Goal: Information Seeking & Learning: Check status

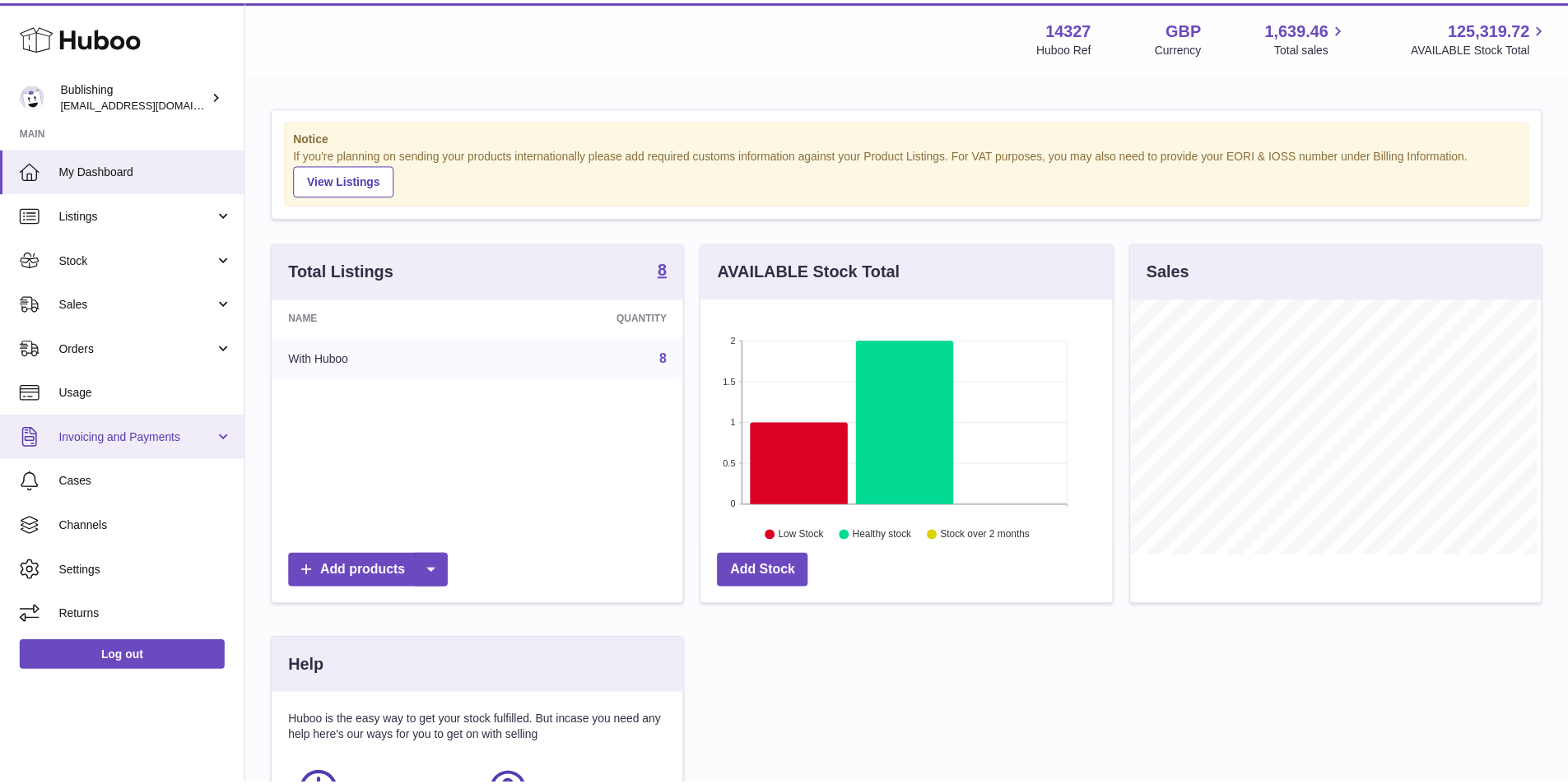
scroll to position [256, 415]
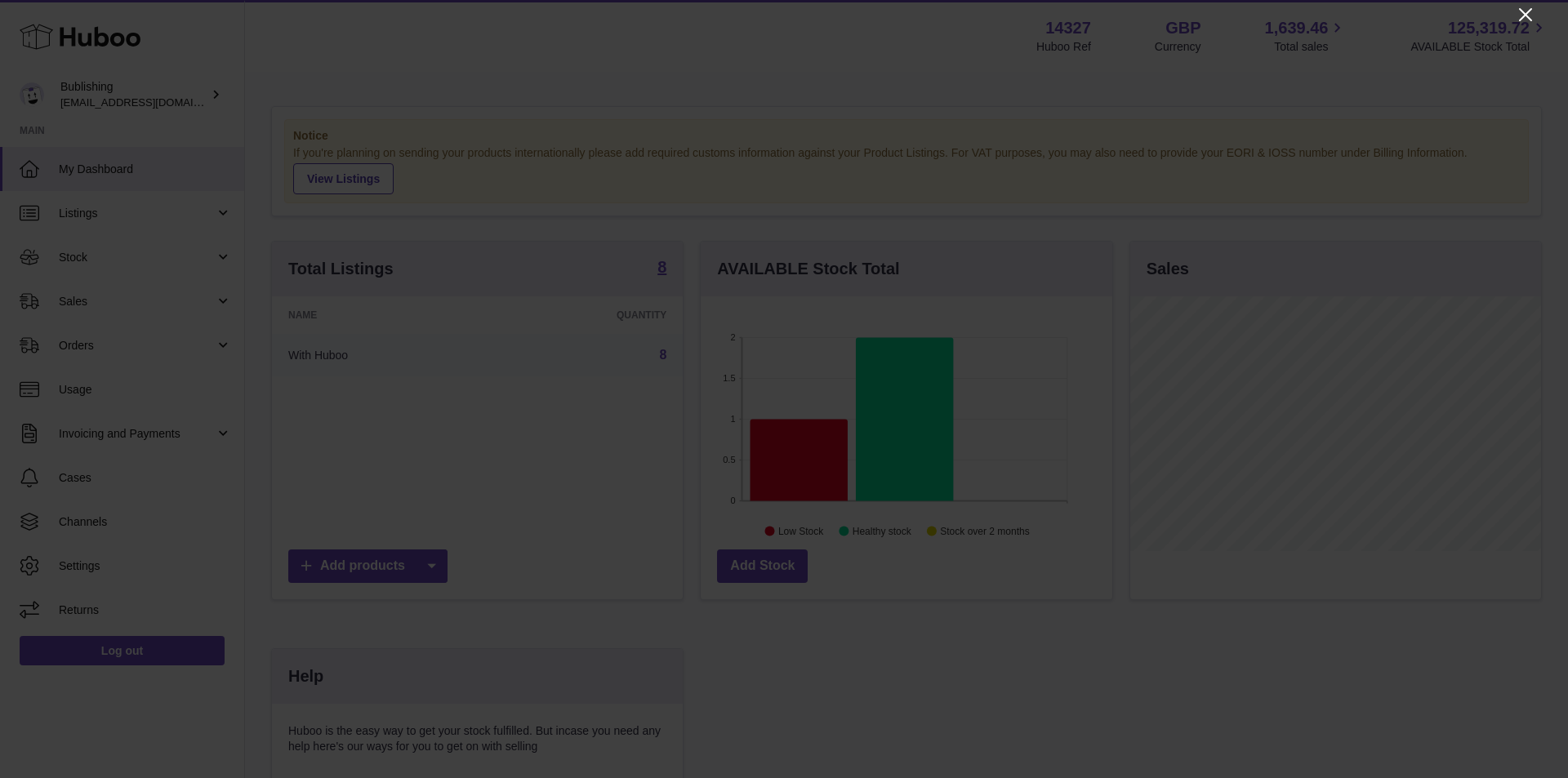
click at [1532, 12] on icon "Close" at bounding box center [1526, 15] width 19 height 19
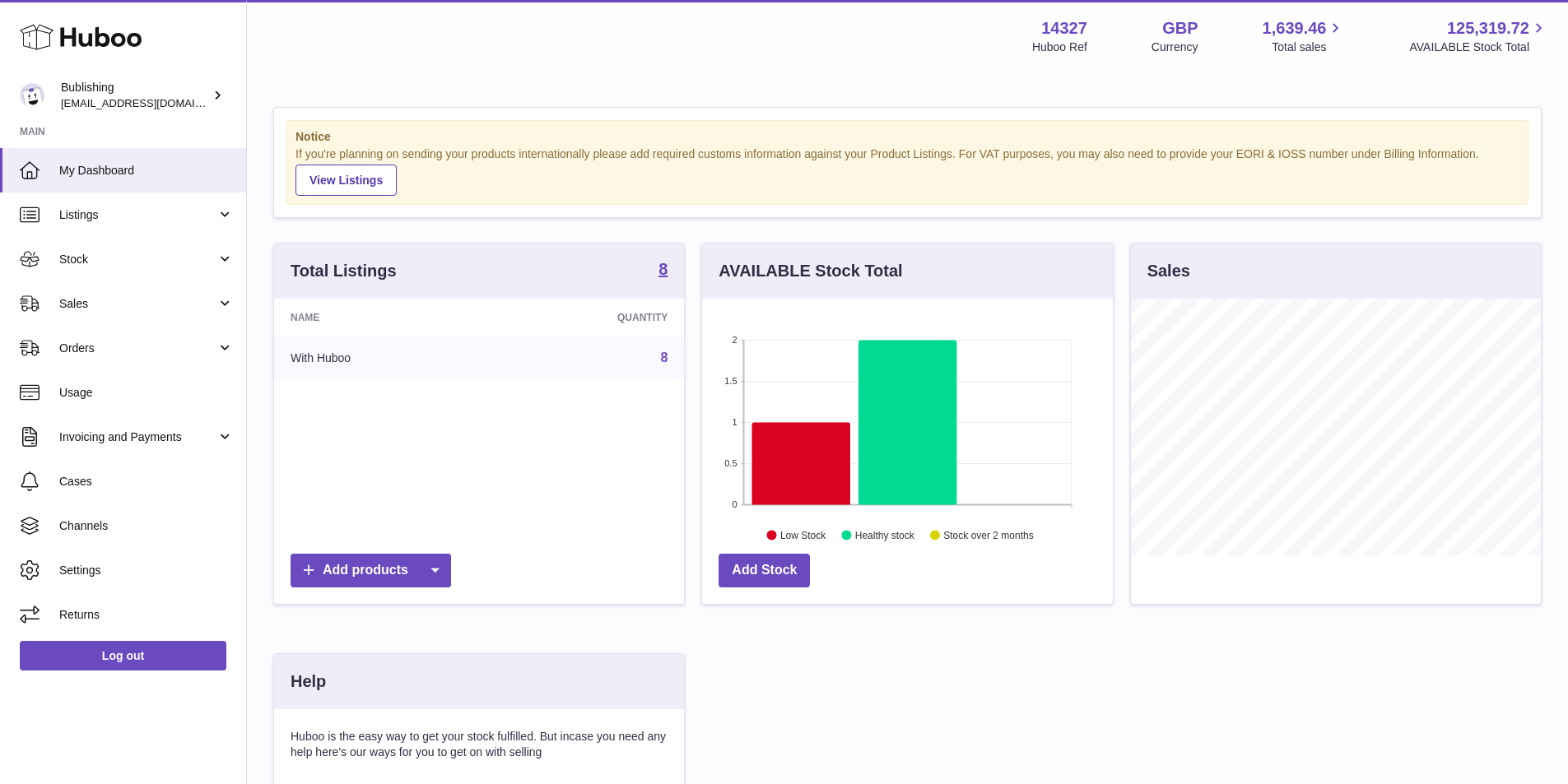
scroll to position [822416, 822728]
click at [220, 441] on link "Invoicing and Payments" at bounding box center [122, 437] width 246 height 44
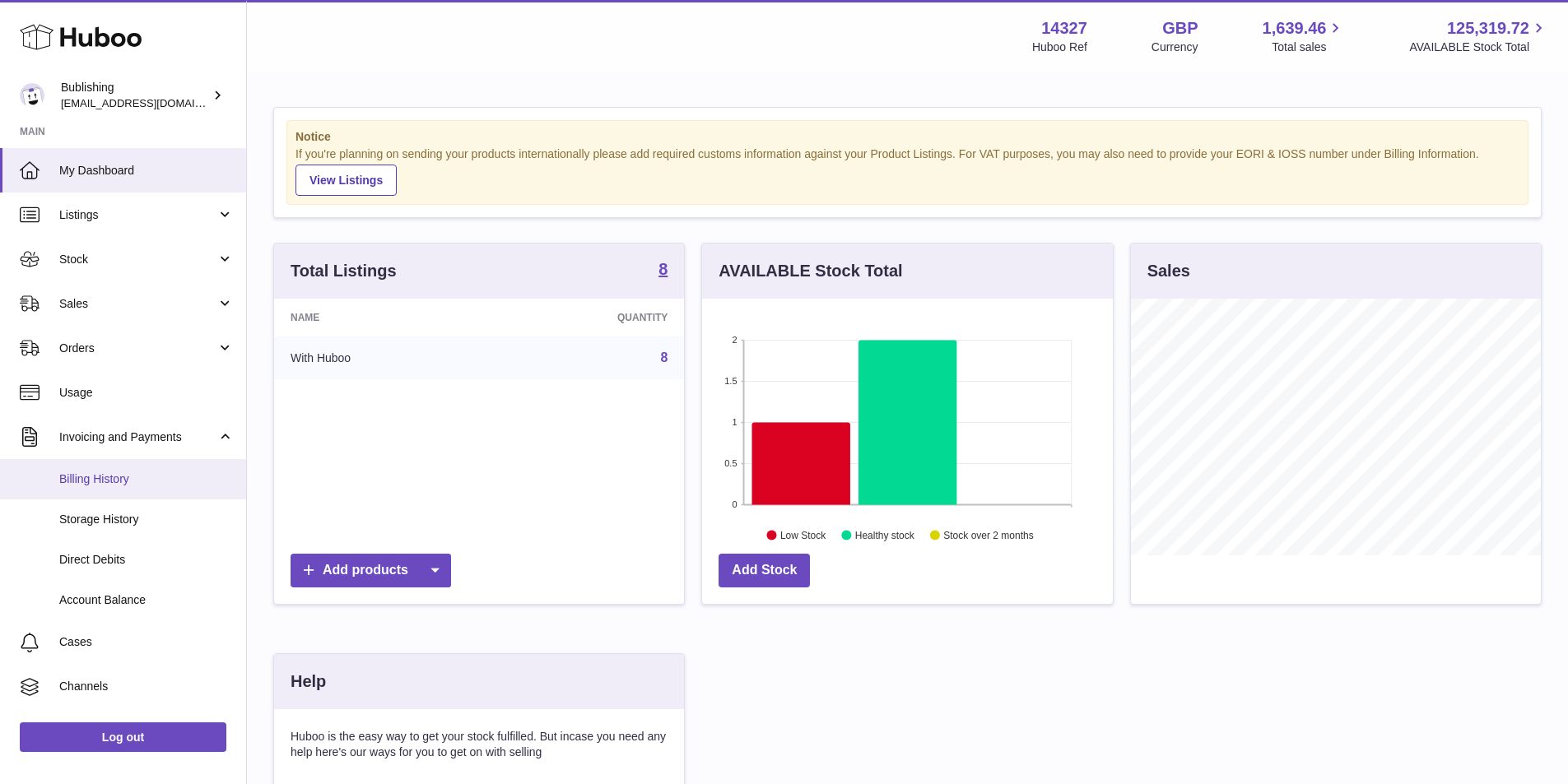
click at [140, 481] on span "Billing History" at bounding box center [146, 480] width 175 height 16
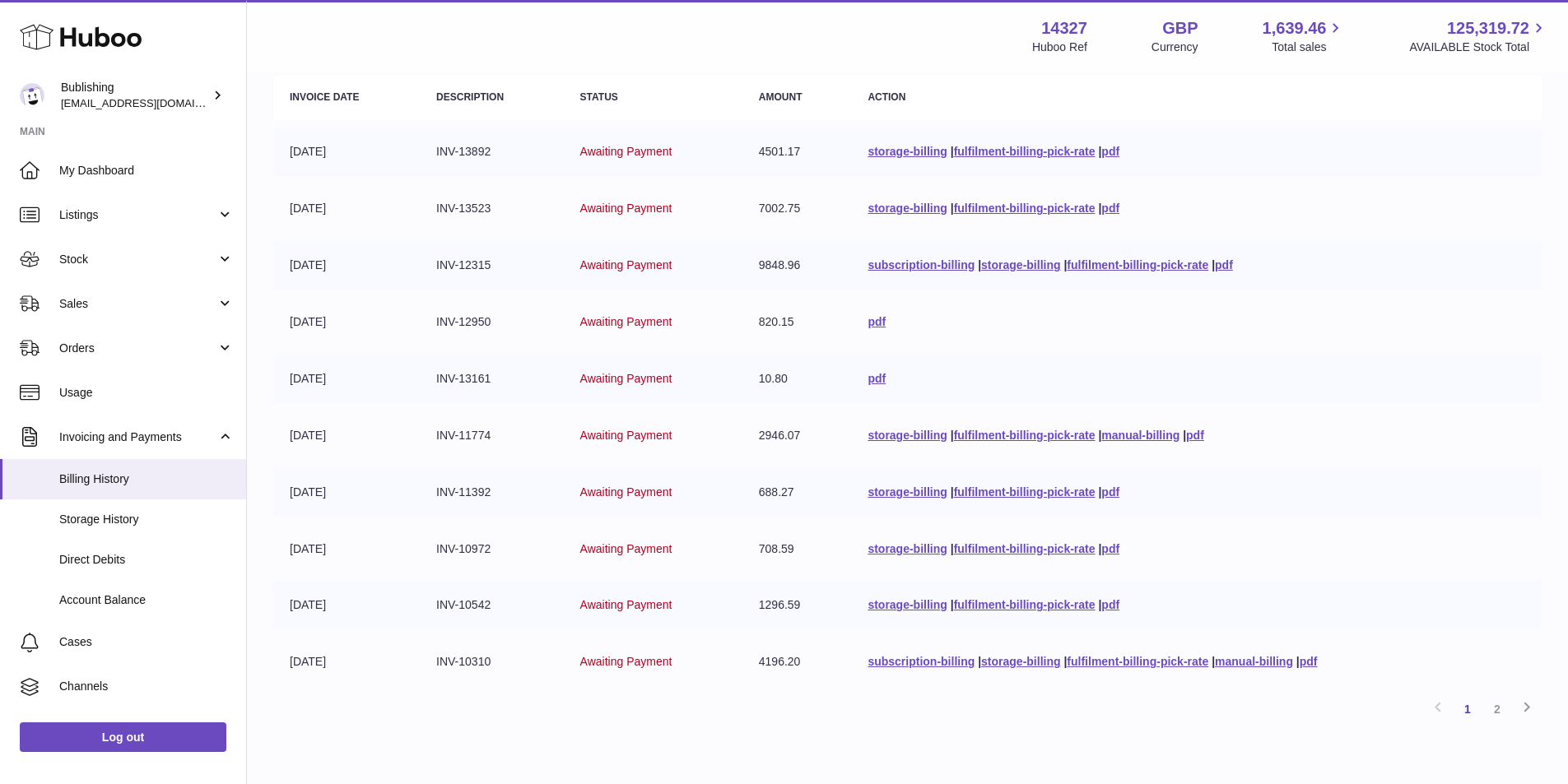
scroll to position [122, 0]
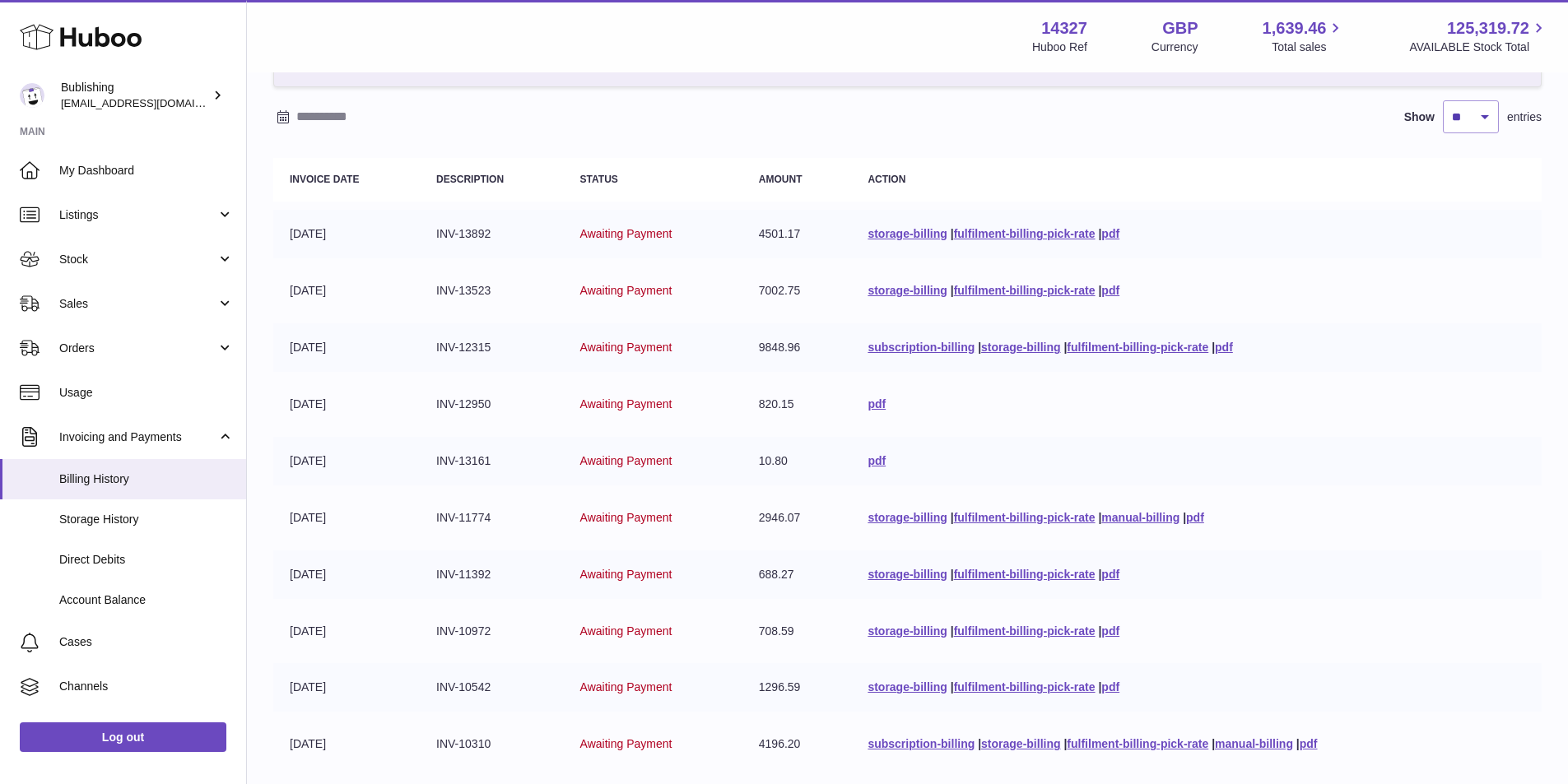
drag, startPoint x: 750, startPoint y: 231, endPoint x: 801, endPoint y: 233, distance: 51.0
click at [801, 233] on td "4501.17" at bounding box center [797, 234] width 109 height 49
copy td "4501.17"
click at [762, 232] on td "4501.17" at bounding box center [797, 234] width 109 height 49
drag, startPoint x: 752, startPoint y: 232, endPoint x: 792, endPoint y: 233, distance: 40.0
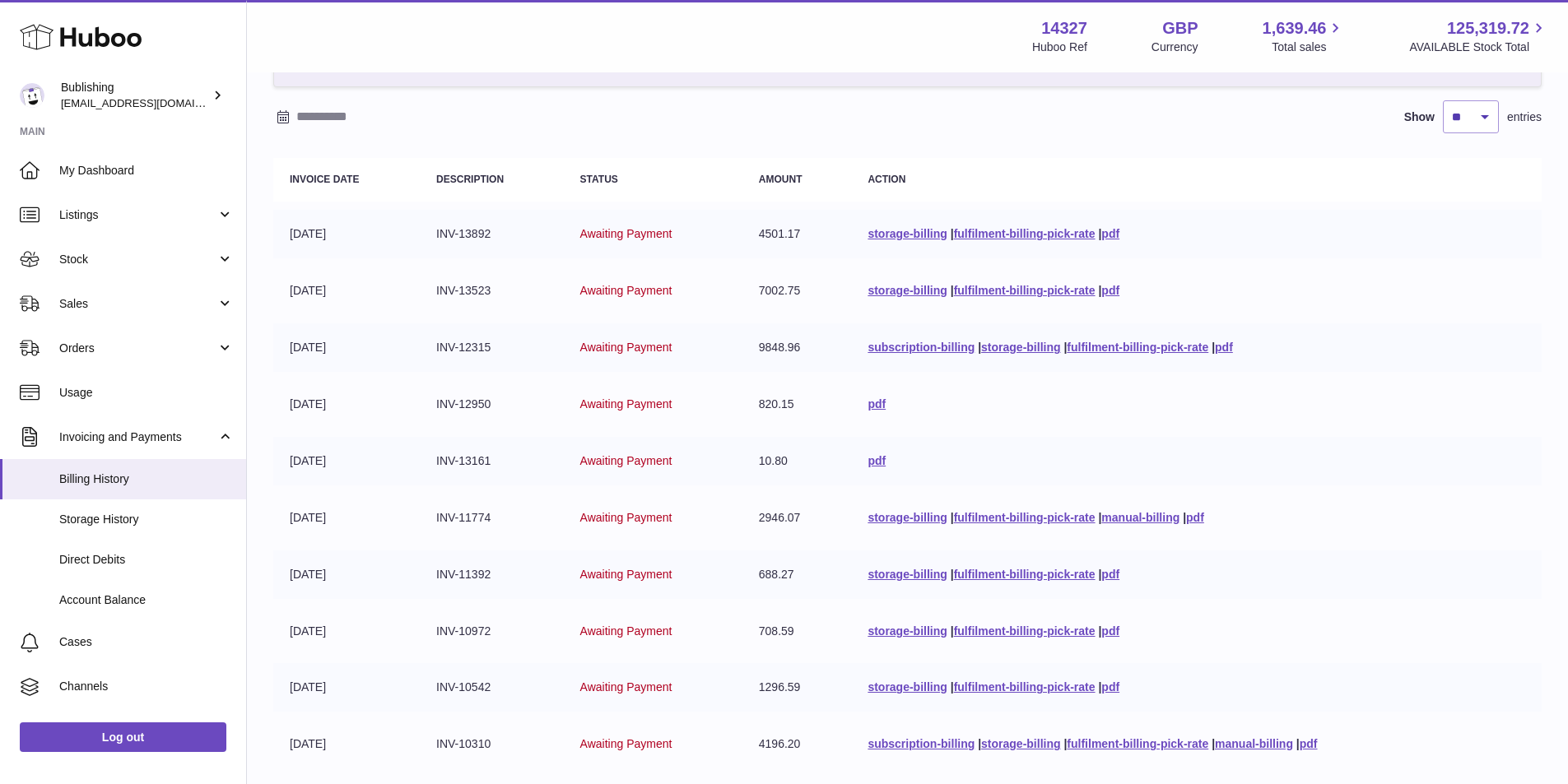
click at [792, 233] on td "4501.17" at bounding box center [797, 234] width 109 height 49
copy td "4501.17"
